Goal: Information Seeking & Learning: Check status

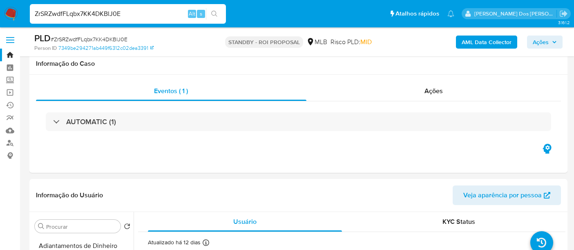
select select "10"
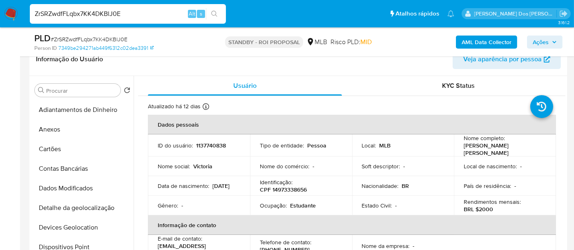
scroll to position [272, 0]
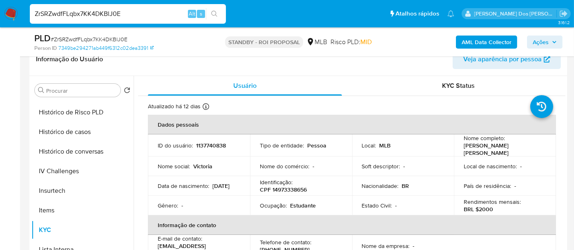
click at [128, 16] on input "ZrSRZwdfFLqbx7KK4DKBlJ0E" at bounding box center [128, 14] width 196 height 11
paste input "BGY7AKFJgjkwVVVdfHqFuaDp"
type input "BGY7AKFJgjkwVVVdfHqFuaDp"
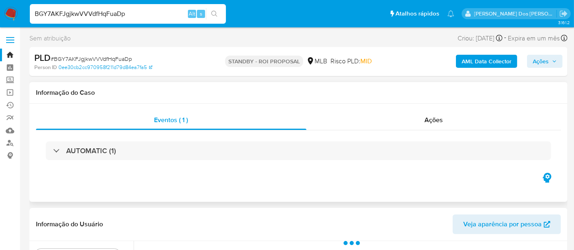
select select "10"
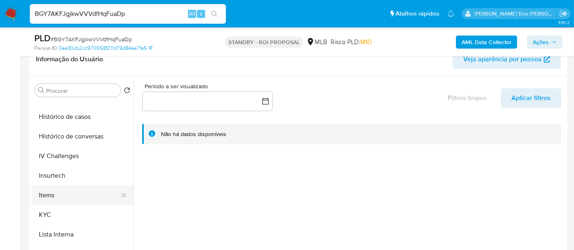
scroll to position [318, 0]
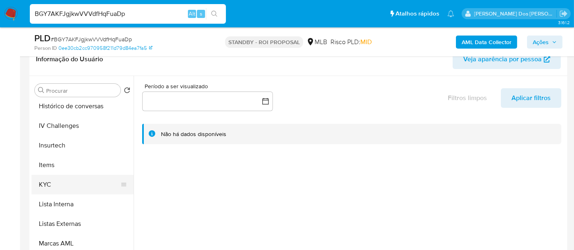
click at [52, 185] on button "KYC" at bounding box center [79, 185] width 96 height 20
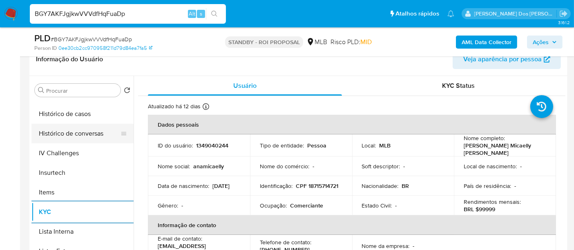
scroll to position [272, 0]
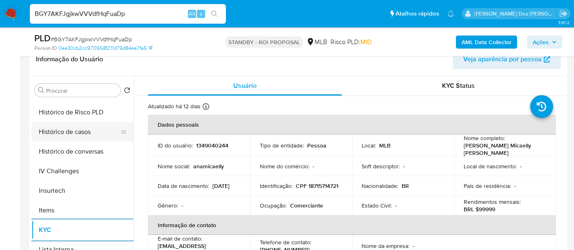
click at [60, 135] on button "Histórico de casos" at bounding box center [79, 132] width 96 height 20
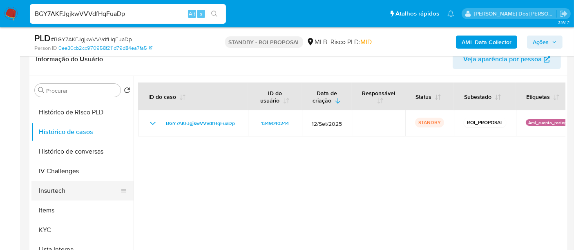
scroll to position [136, 0]
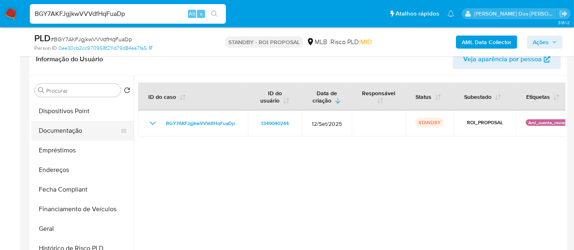
click at [70, 132] on button "Documentação" at bounding box center [79, 131] width 96 height 20
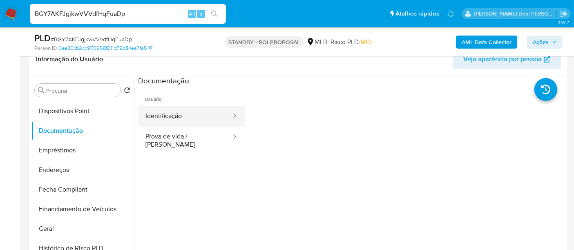
click at [174, 117] on button "Identificação" at bounding box center [185, 116] width 94 height 21
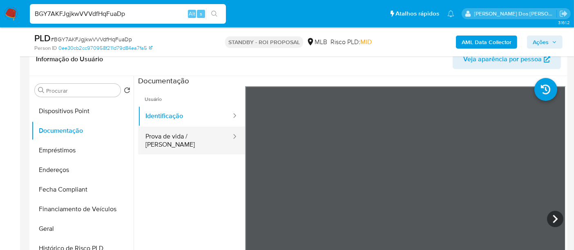
click at [187, 139] on button "Prova de vida / [PERSON_NAME]" at bounding box center [185, 141] width 94 height 28
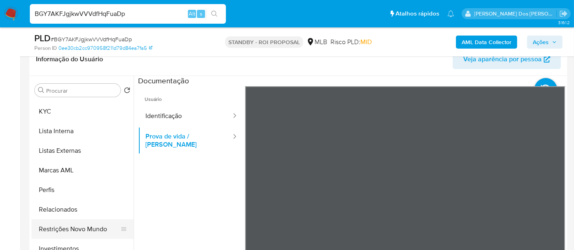
scroll to position [424, 0]
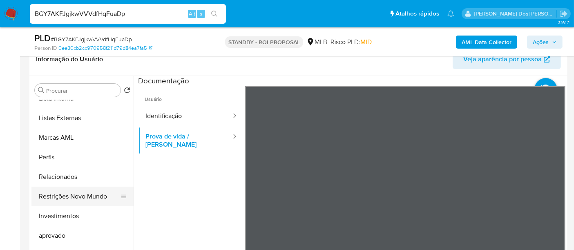
click at [83, 193] on button "Restrições Novo Mundo" at bounding box center [79, 197] width 96 height 20
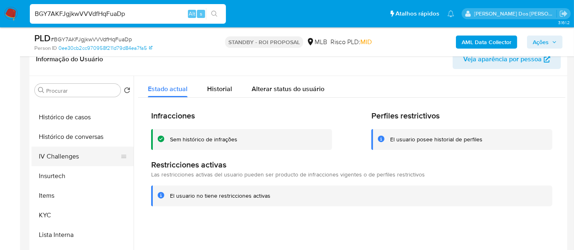
scroll to position [242, 0]
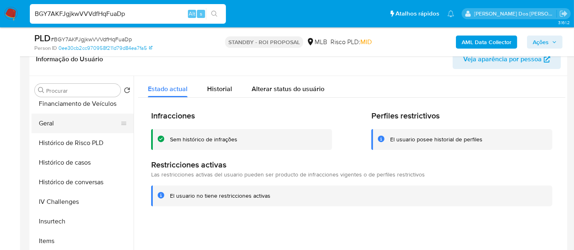
click at [45, 124] on button "Geral" at bounding box center [79, 124] width 96 height 20
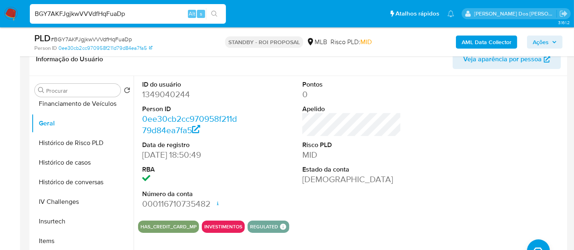
click at [114, 14] on input "BGY7AKFJgjkwVVVdfHqFuaDp" at bounding box center [128, 14] width 196 height 11
type input "simonelopes0610@gmail.com"
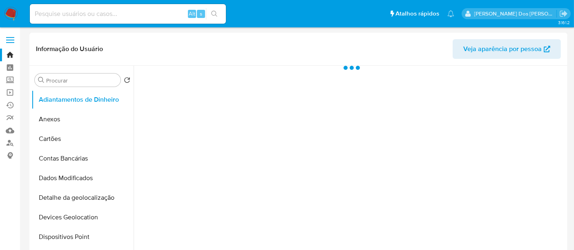
select select "10"
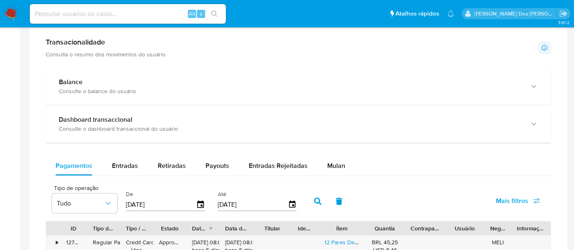
scroll to position [500, 0]
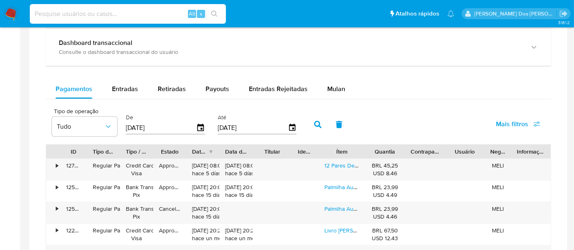
click at [131, 11] on input at bounding box center [128, 14] width 196 height 11
type input "renatolopesfilho1011@gmail.com"
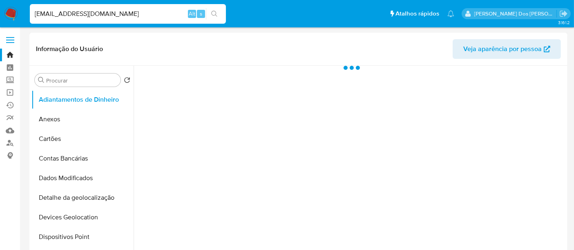
select select "10"
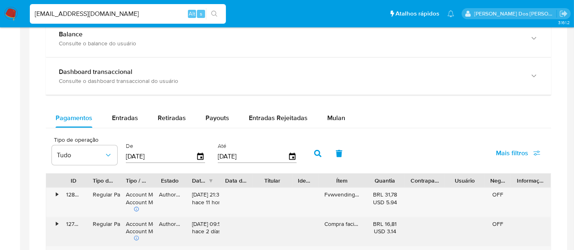
scroll to position [500, 0]
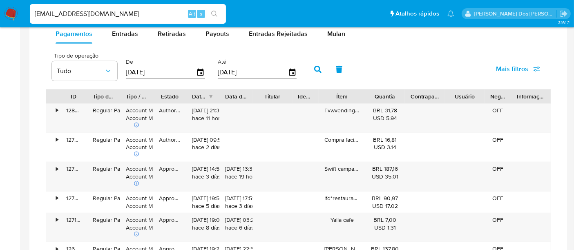
click at [113, 9] on input "renatolopesfilho1011@gmail.com" at bounding box center [128, 14] width 196 height 11
type input "msaluha@yahoo.com"
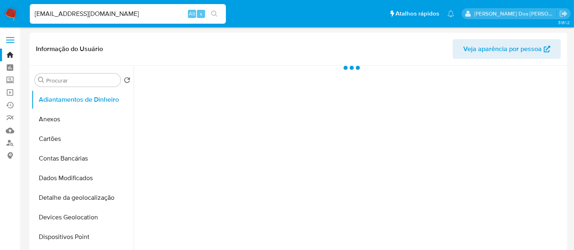
select select "10"
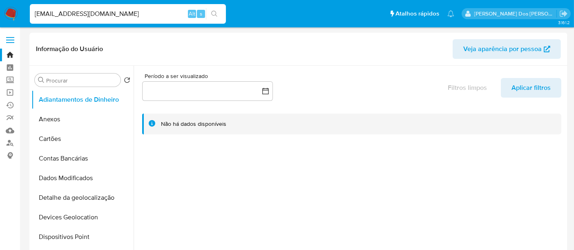
click at [106, 12] on input "msaluha@yahoo.com" at bounding box center [128, 14] width 196 height 11
click at [168, 12] on input "msaluha@yahoo.com" at bounding box center [128, 14] width 196 height 11
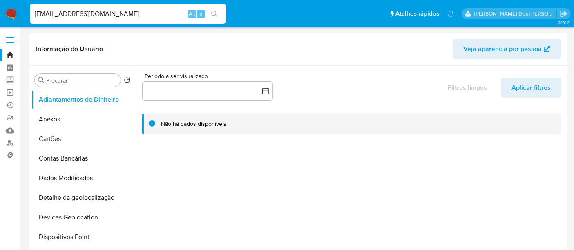
paste input "VW43WQkeX3YmqLDBtcdxfh82"
type input "VW43WQkeX3YmqLDBtcdxfh82"
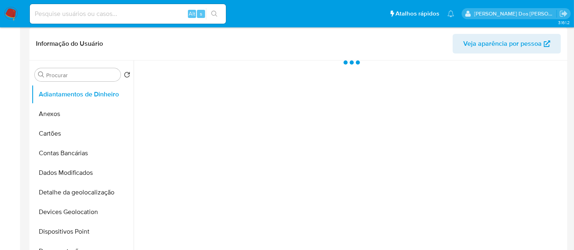
select select "10"
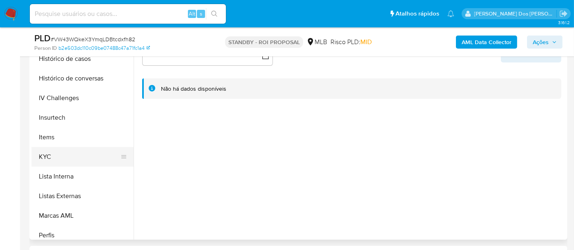
scroll to position [318, 0]
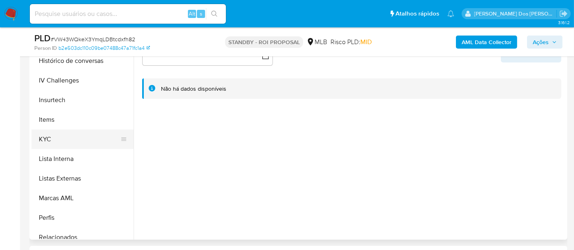
click at [39, 138] on button "KYC" at bounding box center [79, 140] width 96 height 20
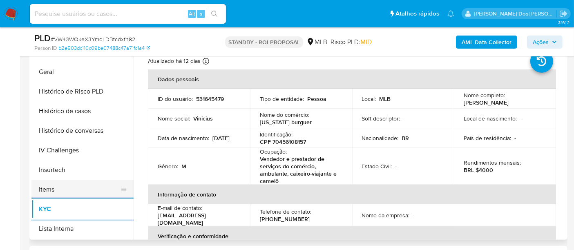
scroll to position [227, 0]
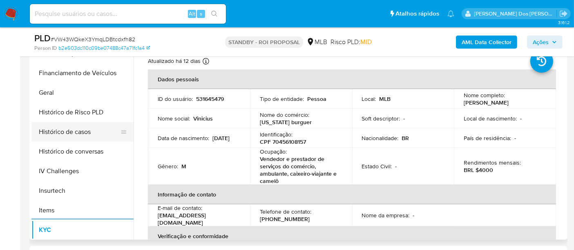
click at [82, 133] on button "Histórico de casos" at bounding box center [79, 132] width 96 height 20
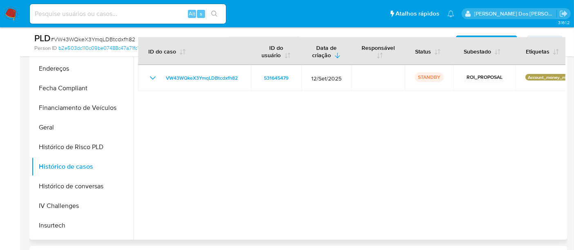
scroll to position [45, 0]
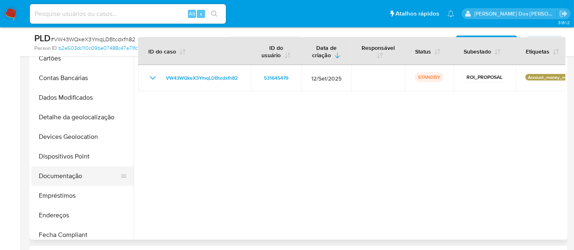
click at [64, 173] on button "Documentação" at bounding box center [79, 176] width 96 height 20
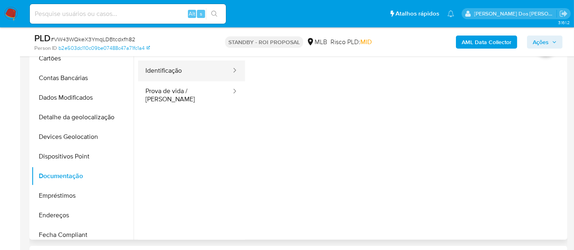
click at [168, 76] on button "Identificação" at bounding box center [185, 71] width 94 height 21
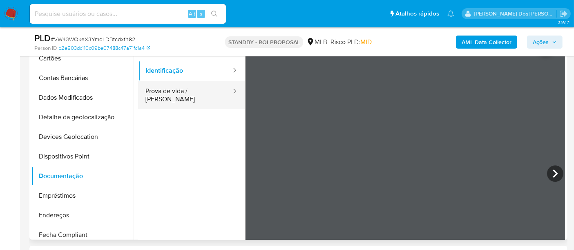
click at [200, 93] on button "Prova de vida / [PERSON_NAME]" at bounding box center [185, 95] width 94 height 28
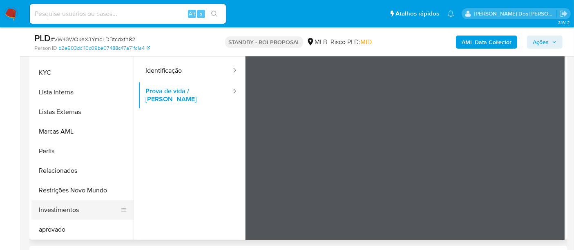
scroll to position [409, 0]
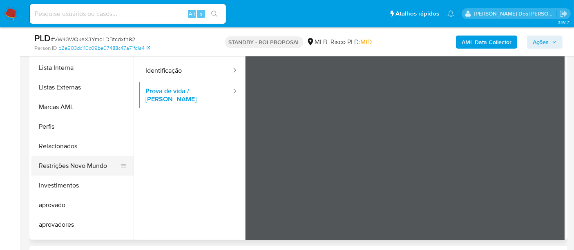
click at [81, 167] on button "Restrições Novo Mundo" at bounding box center [79, 166] width 96 height 20
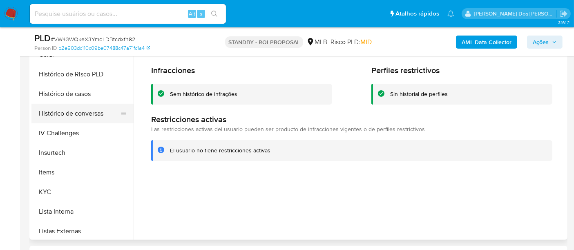
scroll to position [227, 0]
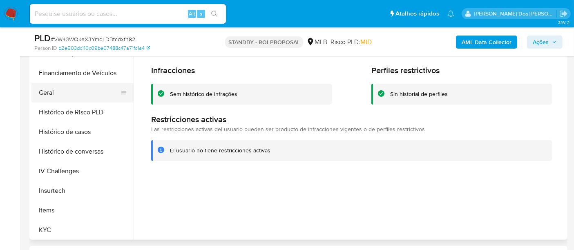
drag, startPoint x: 40, startPoint y: 95, endPoint x: 60, endPoint y: 98, distance: 19.4
click at [40, 95] on button "Geral" at bounding box center [79, 93] width 96 height 20
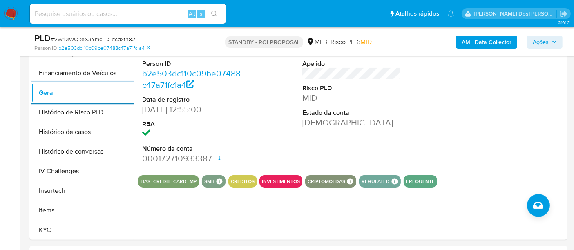
click at [140, 9] on input at bounding box center [128, 14] width 196 height 11
paste input "DFYOzFihlPL7vJ5zDi31SUmh"
type input "DFYOzFihlPL7vJ5zDi31SUmh"
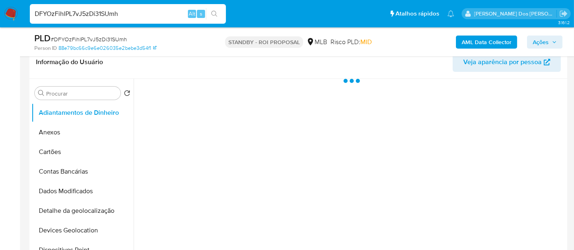
scroll to position [182, 0]
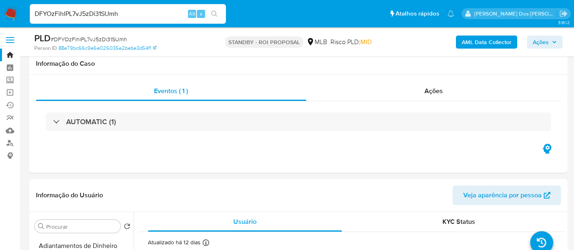
select select "10"
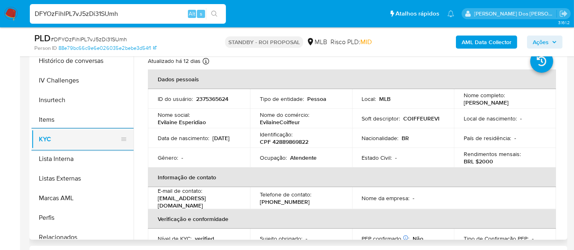
scroll to position [272, 0]
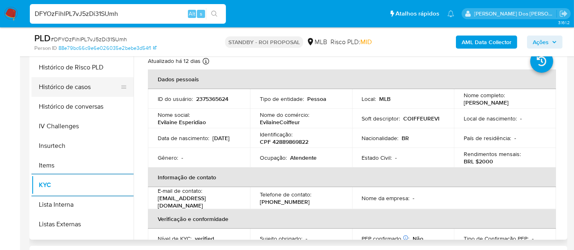
click at [65, 90] on button "Histórico de casos" at bounding box center [79, 87] width 96 height 20
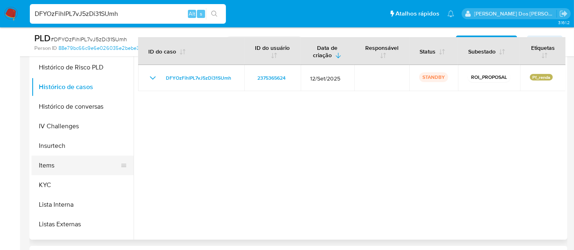
scroll to position [45, 0]
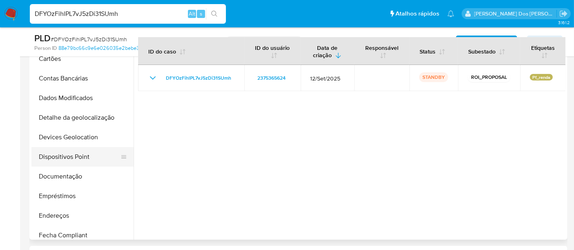
click at [70, 155] on button "Dispositivos Point" at bounding box center [79, 157] width 96 height 20
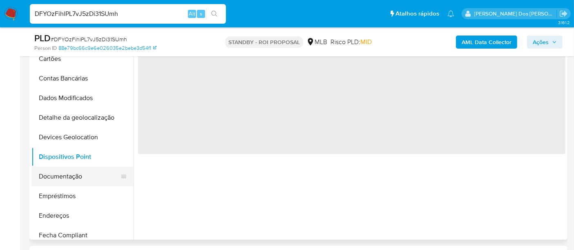
drag, startPoint x: 69, startPoint y: 173, endPoint x: 94, endPoint y: 170, distance: 25.9
click at [69, 173] on button "Documentação" at bounding box center [79, 177] width 96 height 20
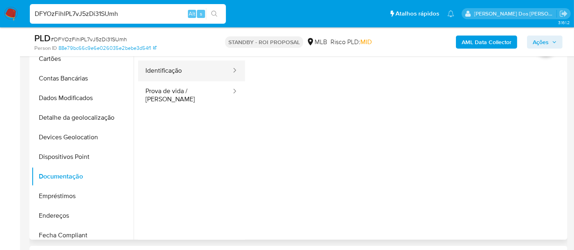
click at [177, 78] on button "Identificação" at bounding box center [185, 71] width 94 height 21
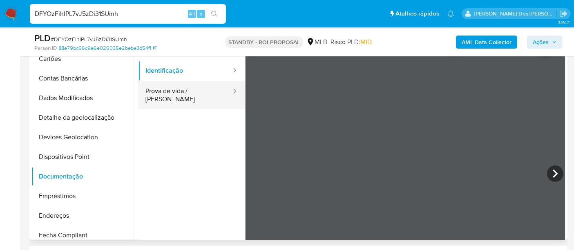
click at [200, 92] on button "Prova de vida / [PERSON_NAME]" at bounding box center [185, 95] width 94 height 28
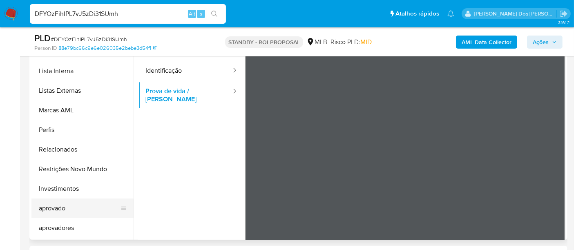
scroll to position [424, 0]
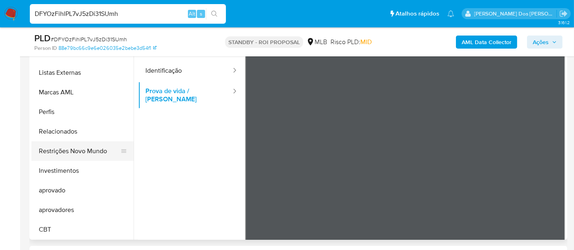
click at [87, 154] on button "Restrições Novo Mundo" at bounding box center [79, 151] width 96 height 20
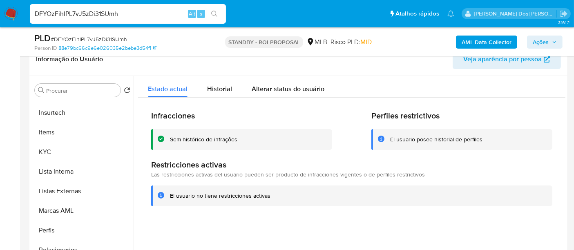
scroll to position [242, 0]
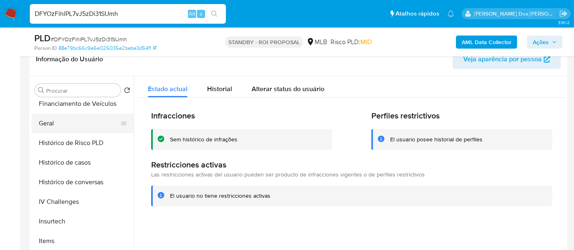
click at [51, 129] on button "Geral" at bounding box center [79, 124] width 96 height 20
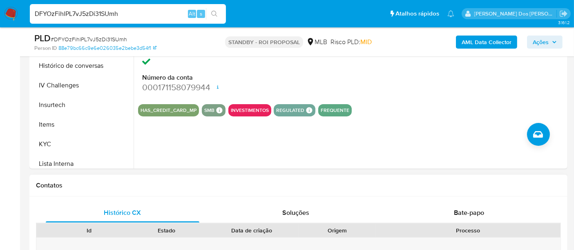
scroll to position [318, 0]
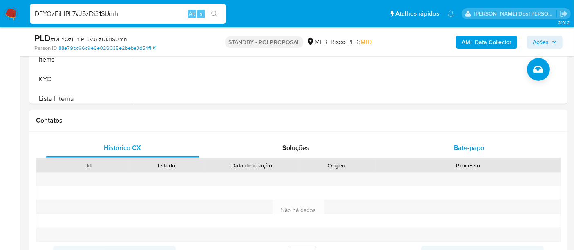
click at [458, 146] on span "Bate-papo" at bounding box center [469, 147] width 30 height 9
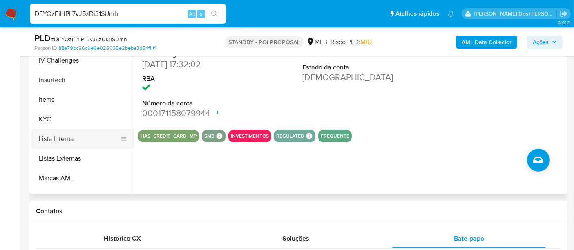
scroll to position [333, 0]
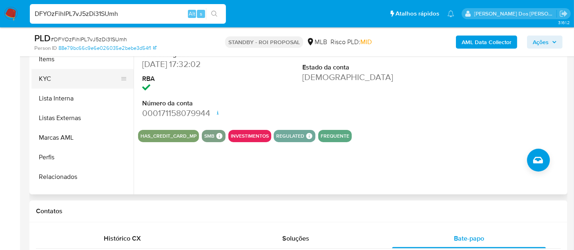
click at [45, 81] on button "KYC" at bounding box center [79, 79] width 96 height 20
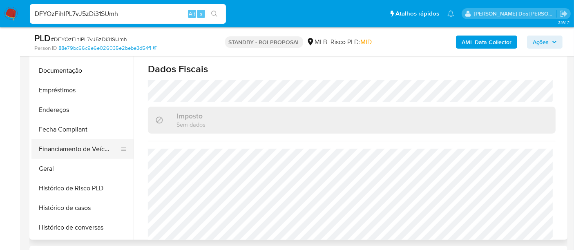
scroll to position [105, 0]
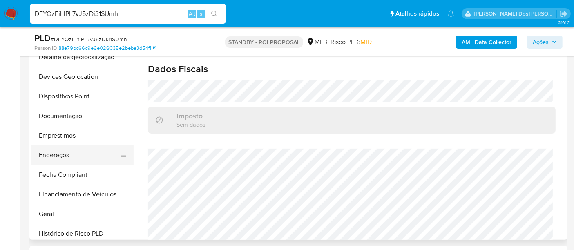
click at [65, 153] on button "Endereços" at bounding box center [79, 156] width 96 height 20
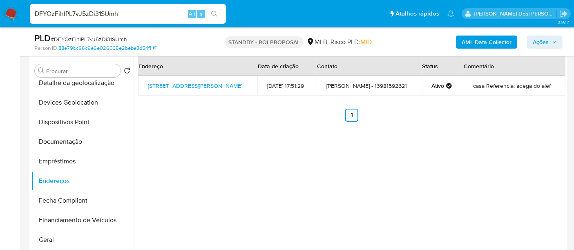
scroll to position [136, 0]
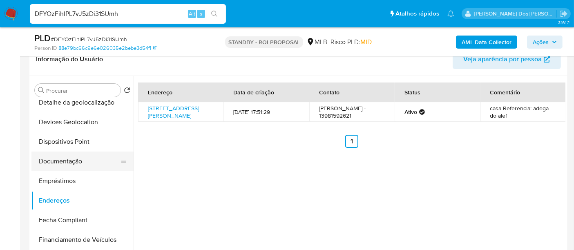
click at [71, 164] on button "Documentação" at bounding box center [79, 162] width 96 height 20
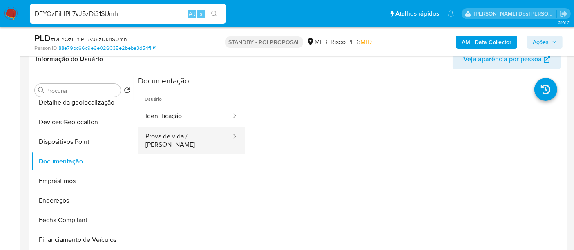
click at [173, 140] on button "Prova de vida / [PERSON_NAME]" at bounding box center [185, 141] width 94 height 28
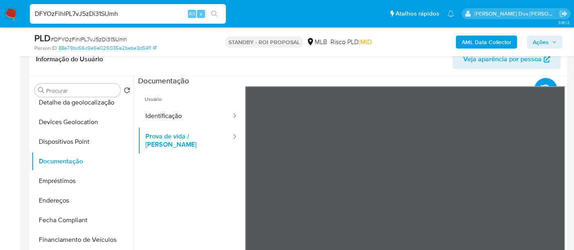
click at [121, 9] on input "DFYOzFihlPL7vJ5zDi31SUmh" at bounding box center [128, 14] width 196 height 11
paste input "ZA6CsSdfuoBn80QHafyWwjXG"
type input "ZA6CsSdfuoBn80QHafyWwjXG"
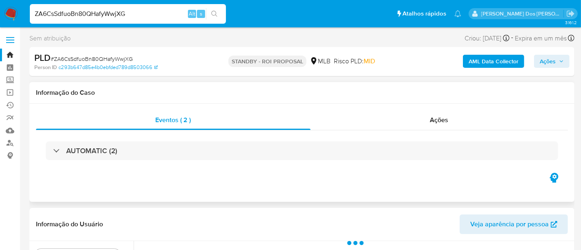
select select "10"
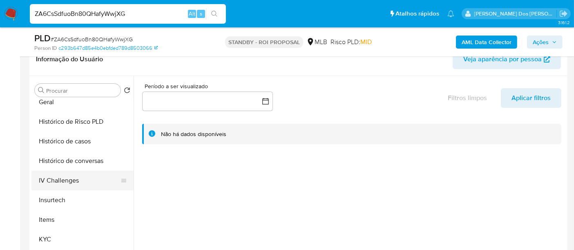
scroll to position [272, 0]
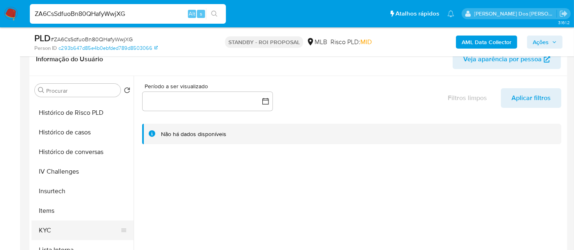
click at [49, 229] on button "KYC" at bounding box center [79, 231] width 96 height 20
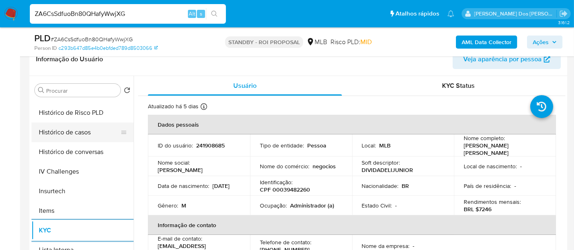
click at [71, 136] on button "Histórico de casos" at bounding box center [79, 133] width 96 height 20
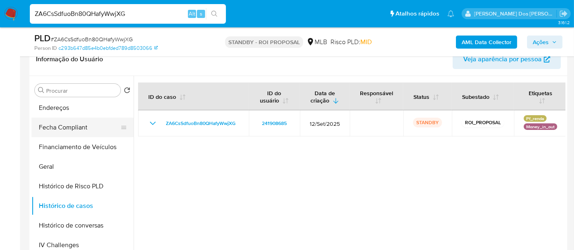
scroll to position [135, 0]
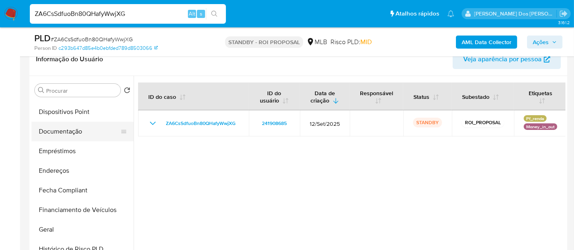
click at [70, 135] on button "Documentação" at bounding box center [79, 132] width 96 height 20
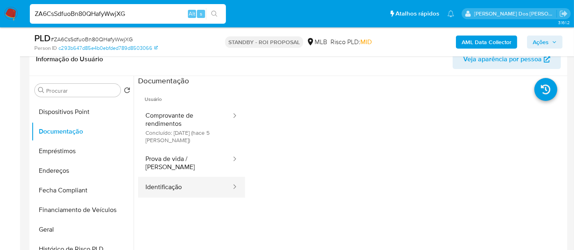
click at [187, 177] on button "Identificação" at bounding box center [185, 187] width 94 height 21
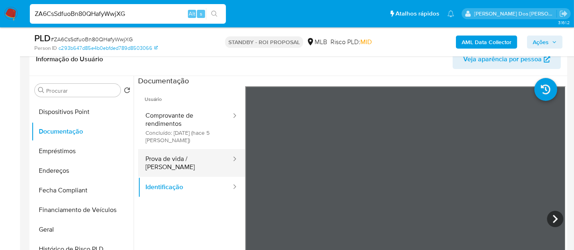
click at [205, 164] on button "Prova de vida / [PERSON_NAME]" at bounding box center [185, 163] width 94 height 28
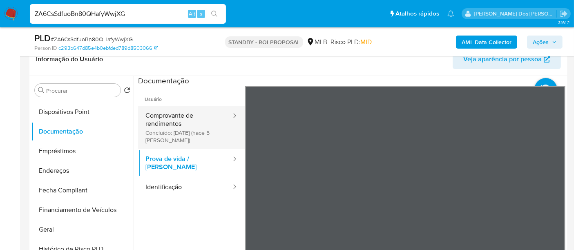
click at [174, 131] on button "Comprovante de rendimentos Concluído: [DATE] (hace 5 [PERSON_NAME])" at bounding box center [185, 127] width 94 height 43
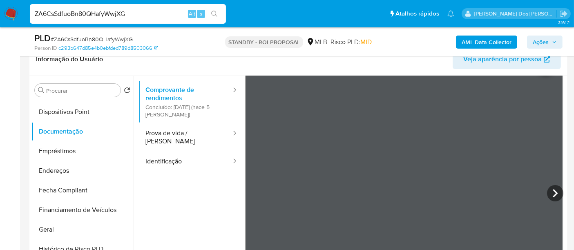
scroll to position [45, 0]
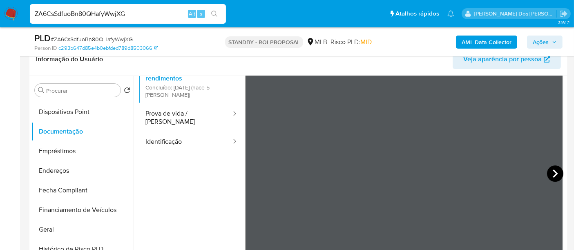
click at [554, 177] on icon at bounding box center [555, 174] width 16 height 16
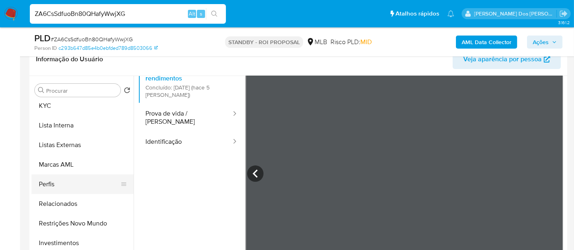
scroll to position [424, 0]
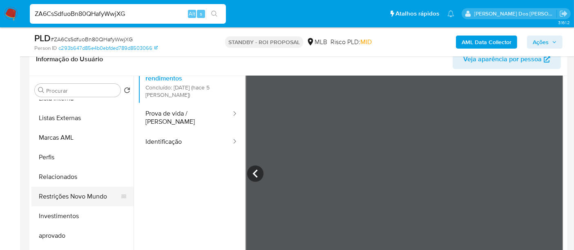
click at [90, 192] on button "Restrições Novo Mundo" at bounding box center [79, 197] width 96 height 20
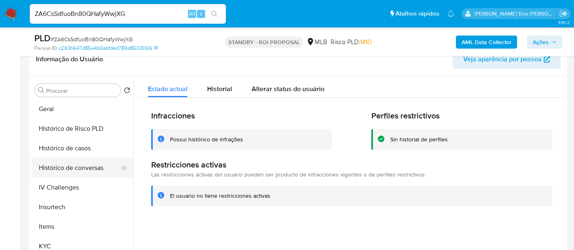
scroll to position [242, 0]
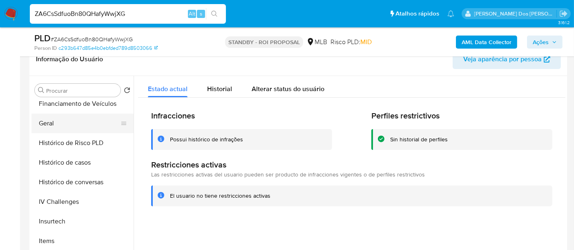
click at [49, 123] on button "Geral" at bounding box center [79, 124] width 96 height 20
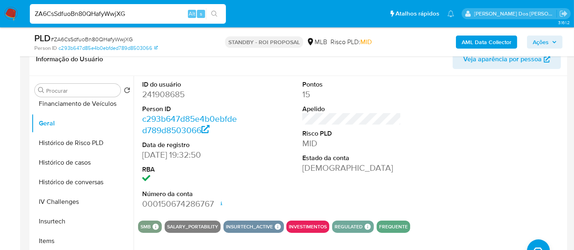
click at [85, 13] on input "ZA6CsSdfuoBn80QHafyWwjXG" at bounding box center [128, 14] width 196 height 11
paste input "dwMF8JwMHdngtBXi9sNegqW7"
type input "dwMF8JwMHdngtBXi9sNegqW7"
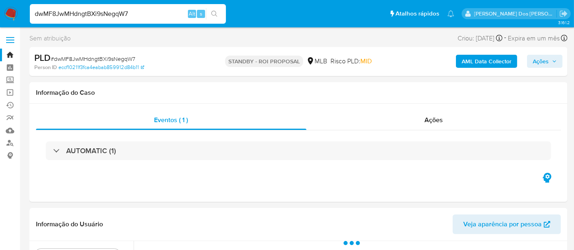
select select "10"
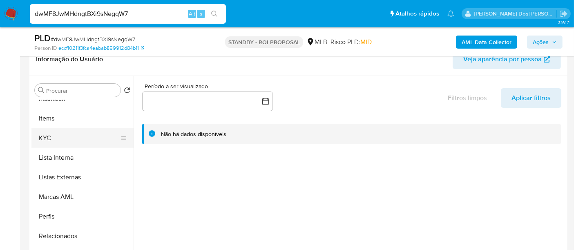
scroll to position [363, 0]
click at [48, 143] on button "KYC" at bounding box center [79, 140] width 96 height 20
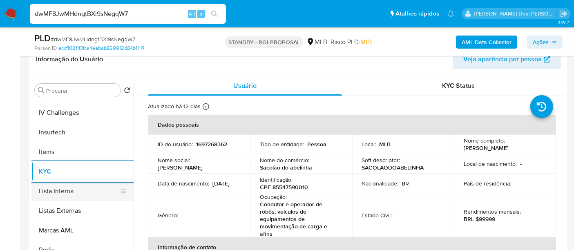
scroll to position [272, 0]
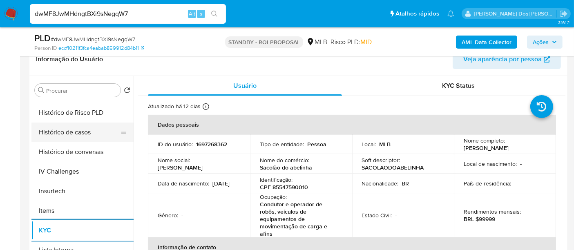
click at [76, 131] on button "Histórico de casos" at bounding box center [79, 133] width 96 height 20
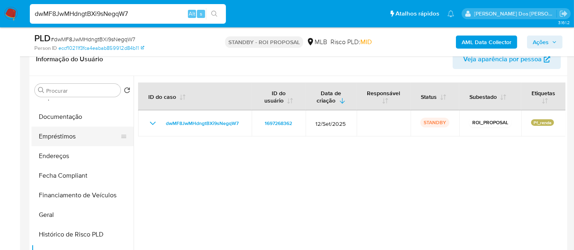
scroll to position [136, 0]
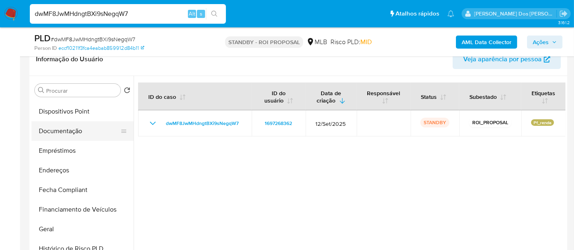
click at [70, 134] on button "Documentação" at bounding box center [79, 131] width 96 height 20
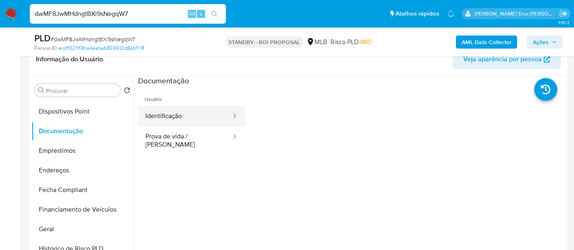
click at [171, 122] on button "Identificação" at bounding box center [185, 116] width 94 height 21
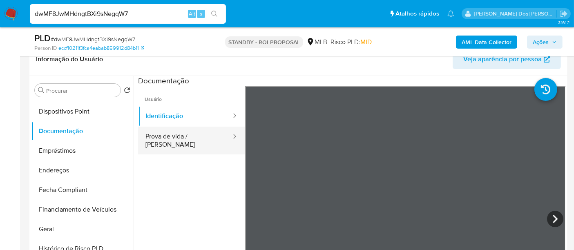
click at [187, 136] on button "Prova de vida / [PERSON_NAME]" at bounding box center [185, 141] width 94 height 28
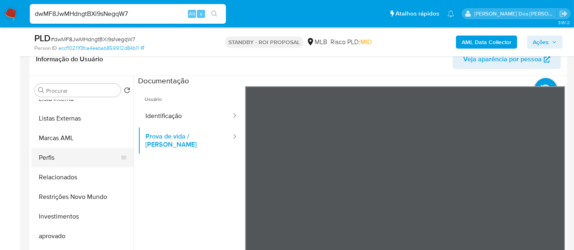
scroll to position [424, 0]
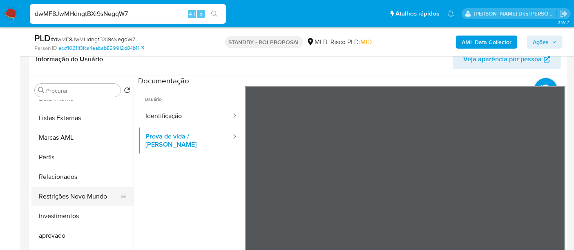
click at [81, 198] on button "Restrições Novo Mundo" at bounding box center [79, 197] width 96 height 20
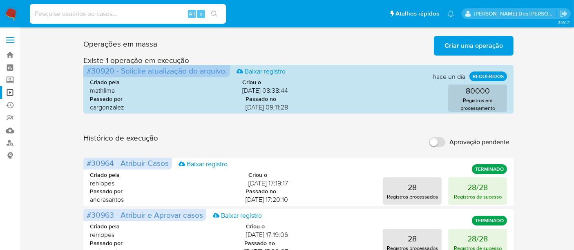
click at [130, 11] on input at bounding box center [128, 14] width 196 height 11
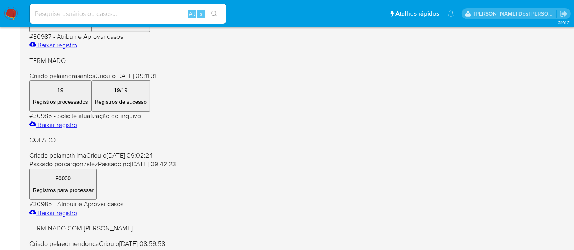
scroll to position [432, 0]
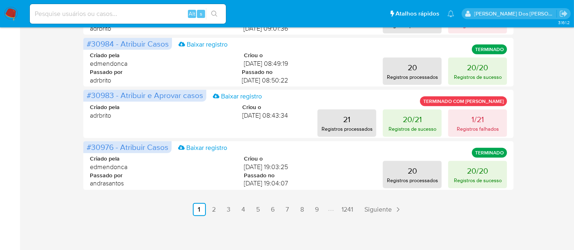
click at [99, 9] on input at bounding box center [128, 14] width 196 height 11
paste input "1578038702"
type input "1578038702"
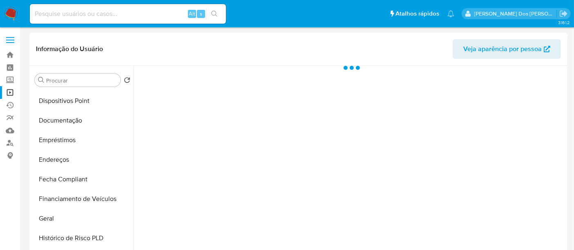
select select "10"
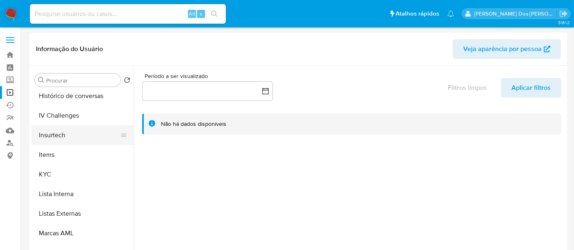
scroll to position [272, 0]
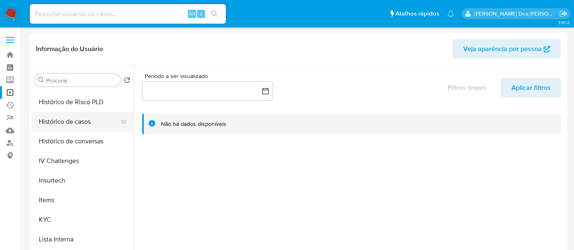
click at [74, 125] on button "Histórico de casos" at bounding box center [79, 122] width 96 height 20
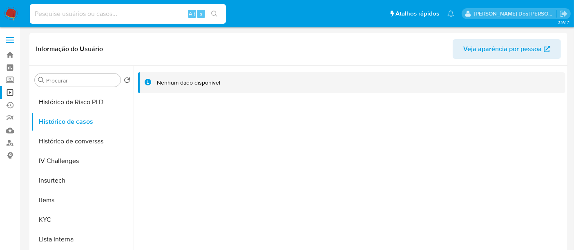
click at [123, 16] on input at bounding box center [128, 14] width 196 height 11
paste input "238724335"
type input "238724335"
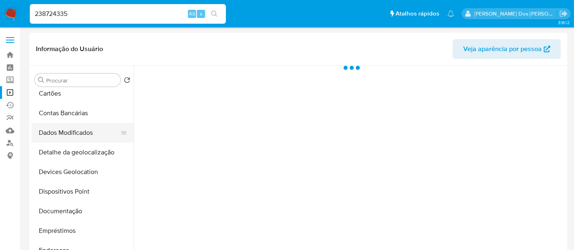
select select "10"
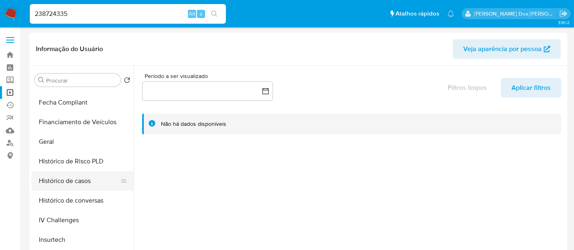
scroll to position [227, 0]
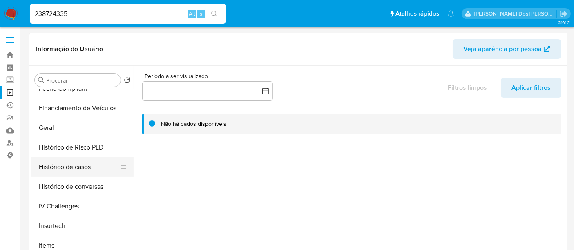
click at [84, 166] on button "Histórico de casos" at bounding box center [79, 167] width 96 height 20
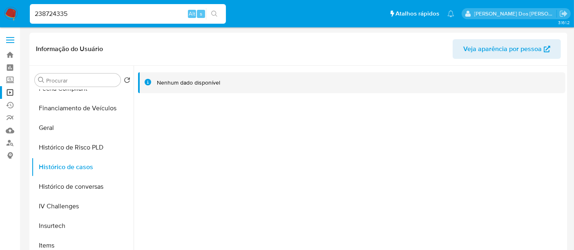
click at [117, 14] on input "238724335" at bounding box center [128, 14] width 196 height 11
paste input "8068428"
type input "80684285"
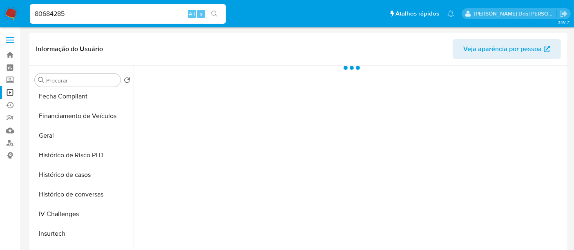
select select "10"
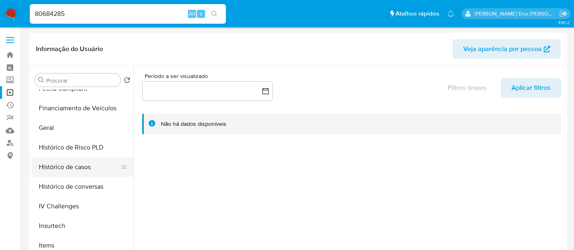
click at [83, 170] on button "Histórico de casos" at bounding box center [79, 167] width 96 height 20
